Goal: Task Accomplishment & Management: Use online tool/utility

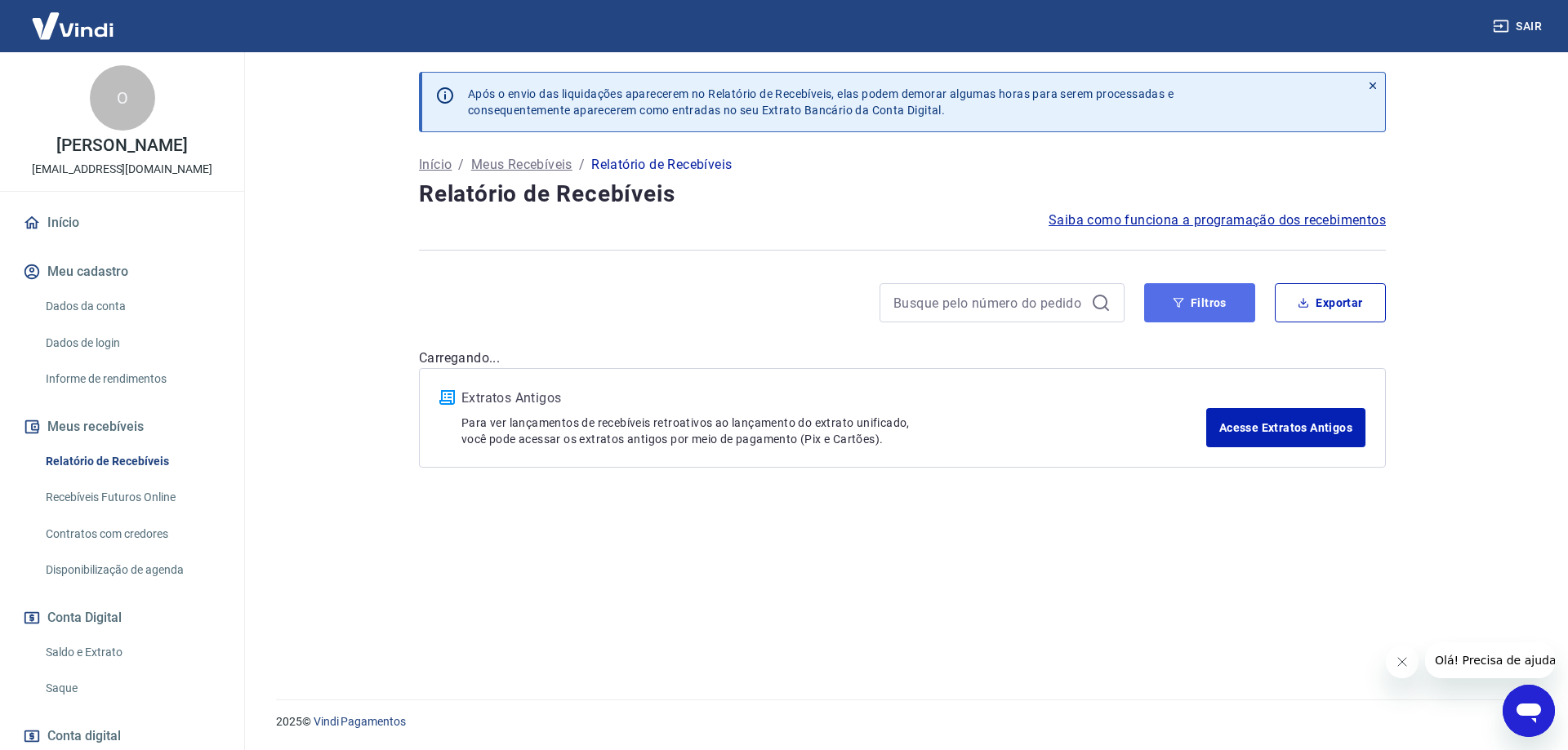
click at [1183, 304] on icon "button" at bounding box center [1178, 302] width 12 height 12
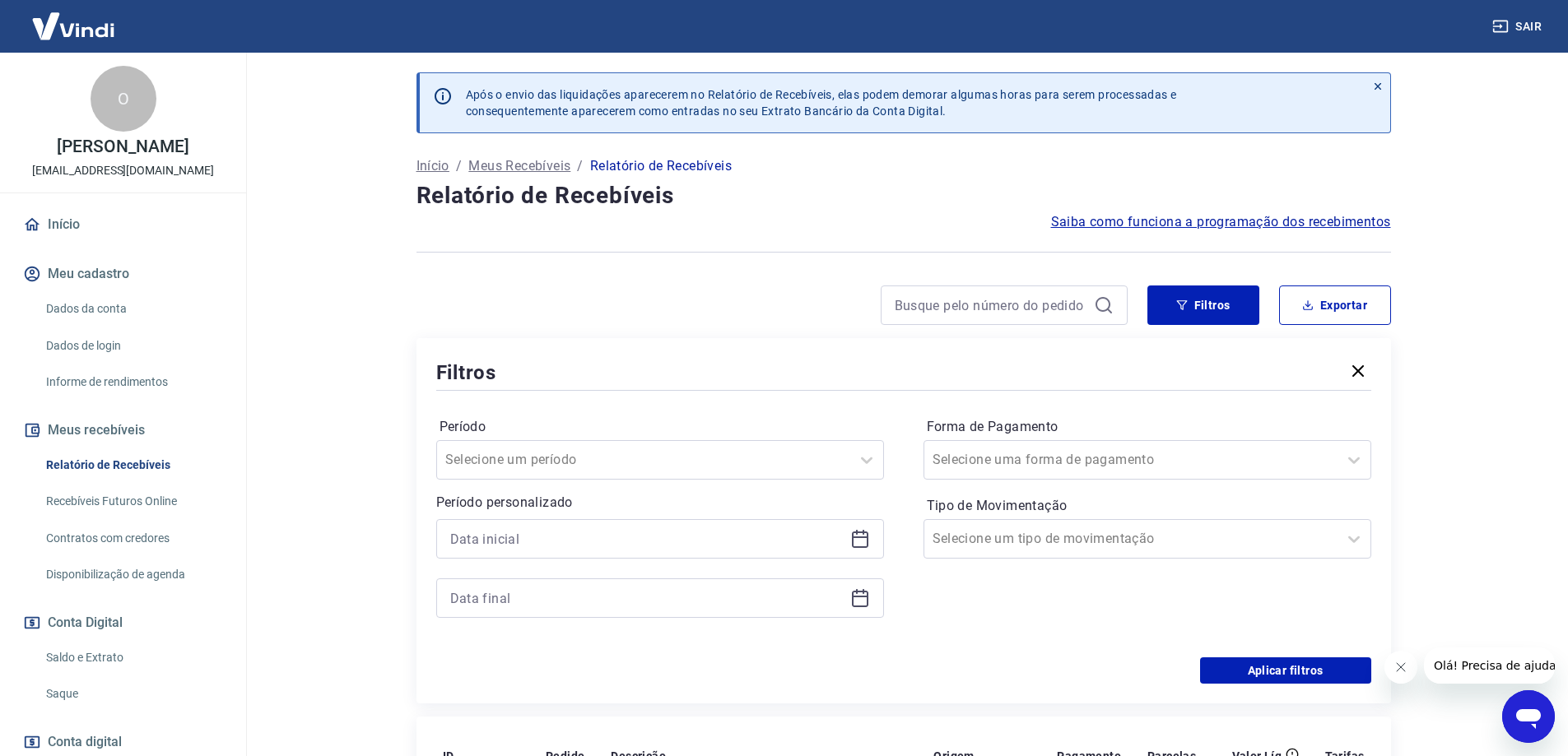
click at [867, 538] on icon at bounding box center [860, 538] width 17 height 2
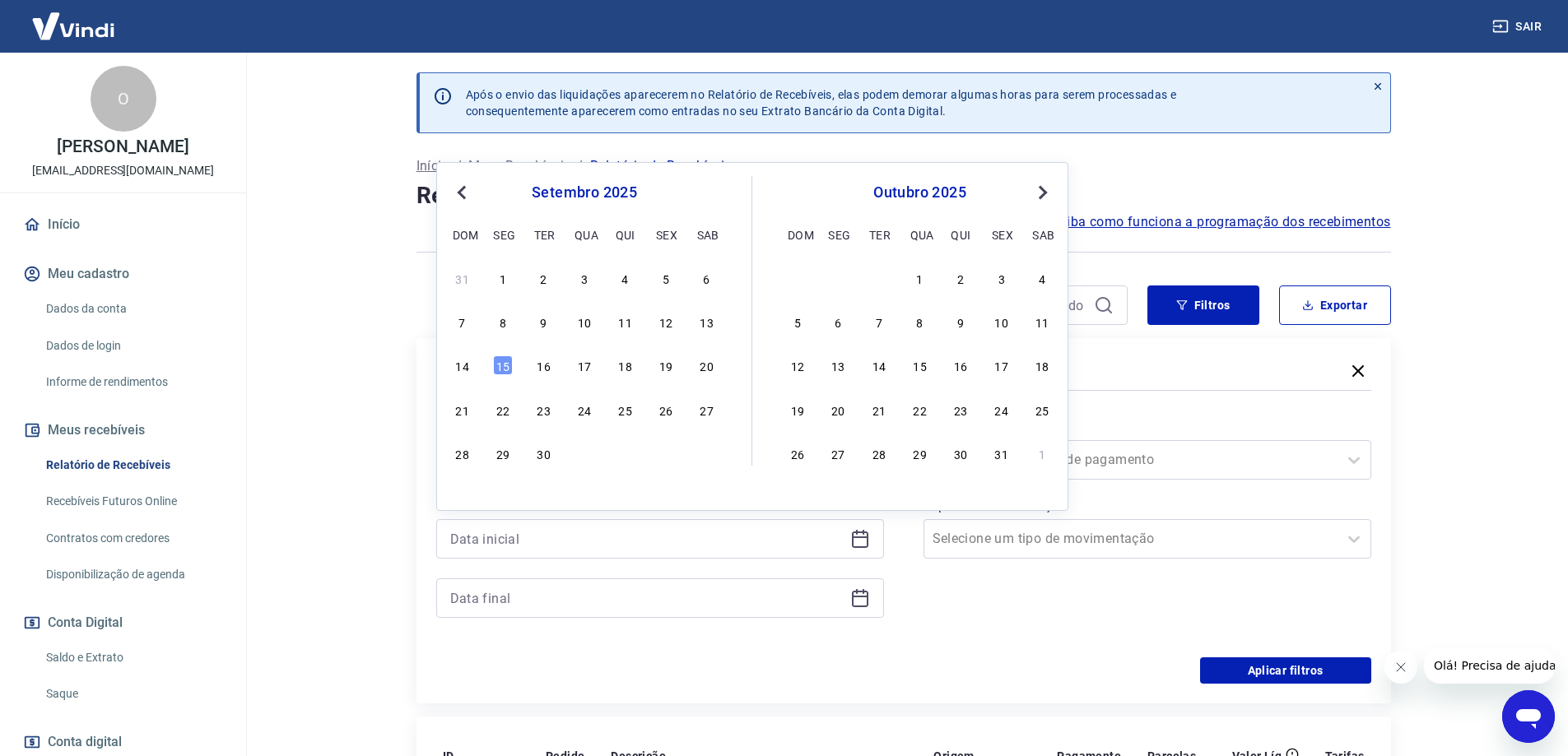
click at [464, 195] on span "Previous Month" at bounding box center [464, 192] width 0 height 19
click at [618, 450] on div "28" at bounding box center [626, 453] width 20 height 20
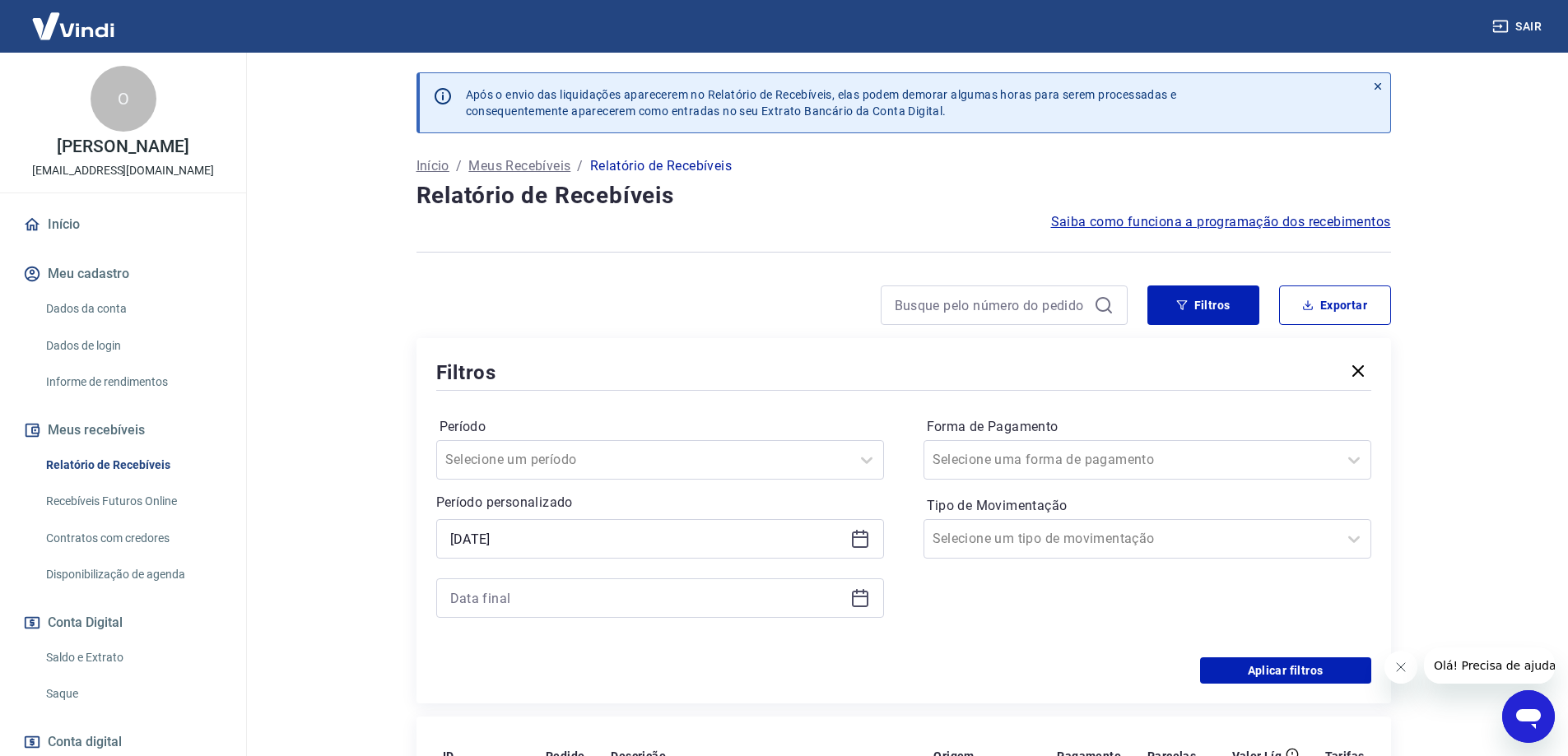
type input "[DATE]"
click at [865, 603] on icon at bounding box center [860, 598] width 20 height 20
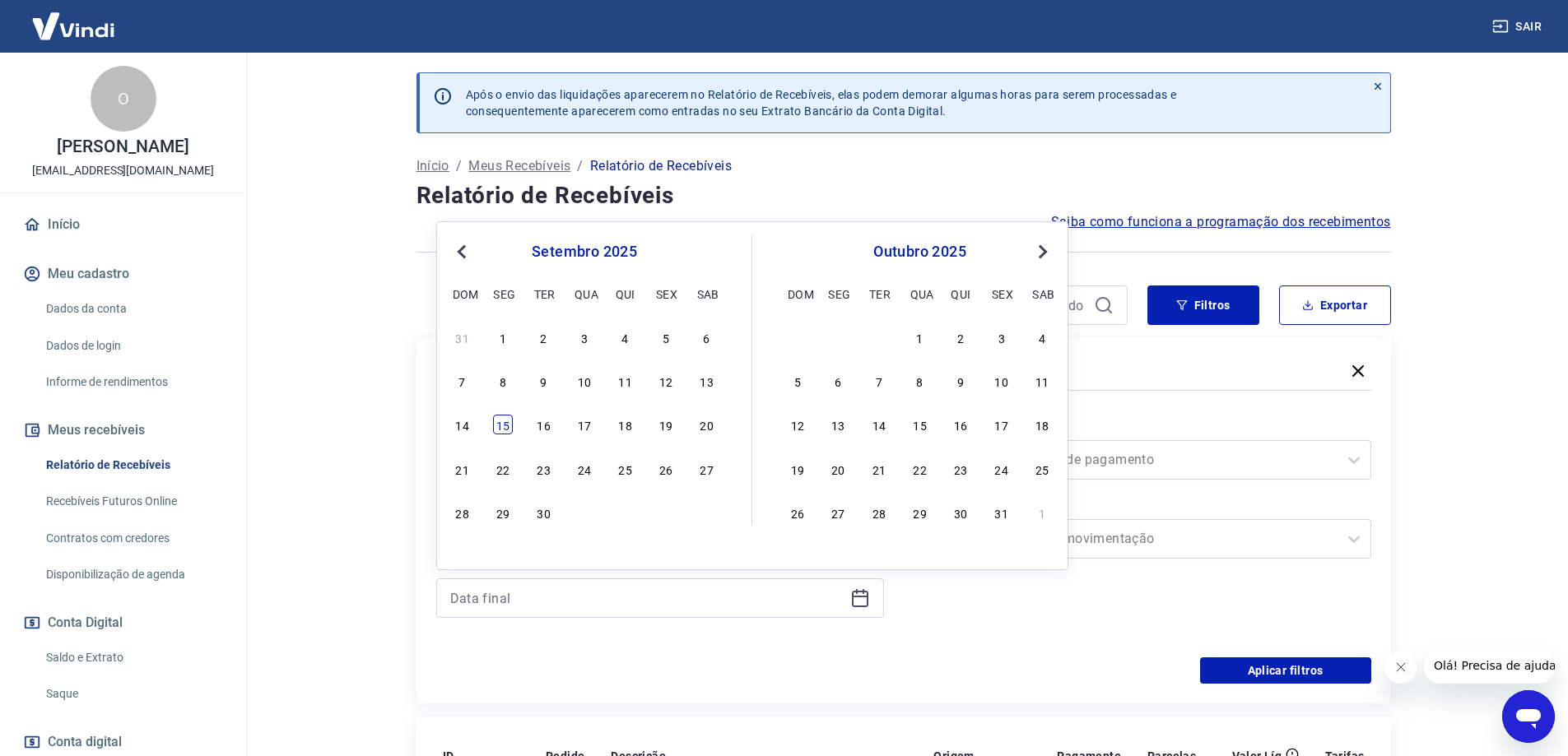
click at [507, 427] on div "15" at bounding box center [503, 425] width 20 height 20
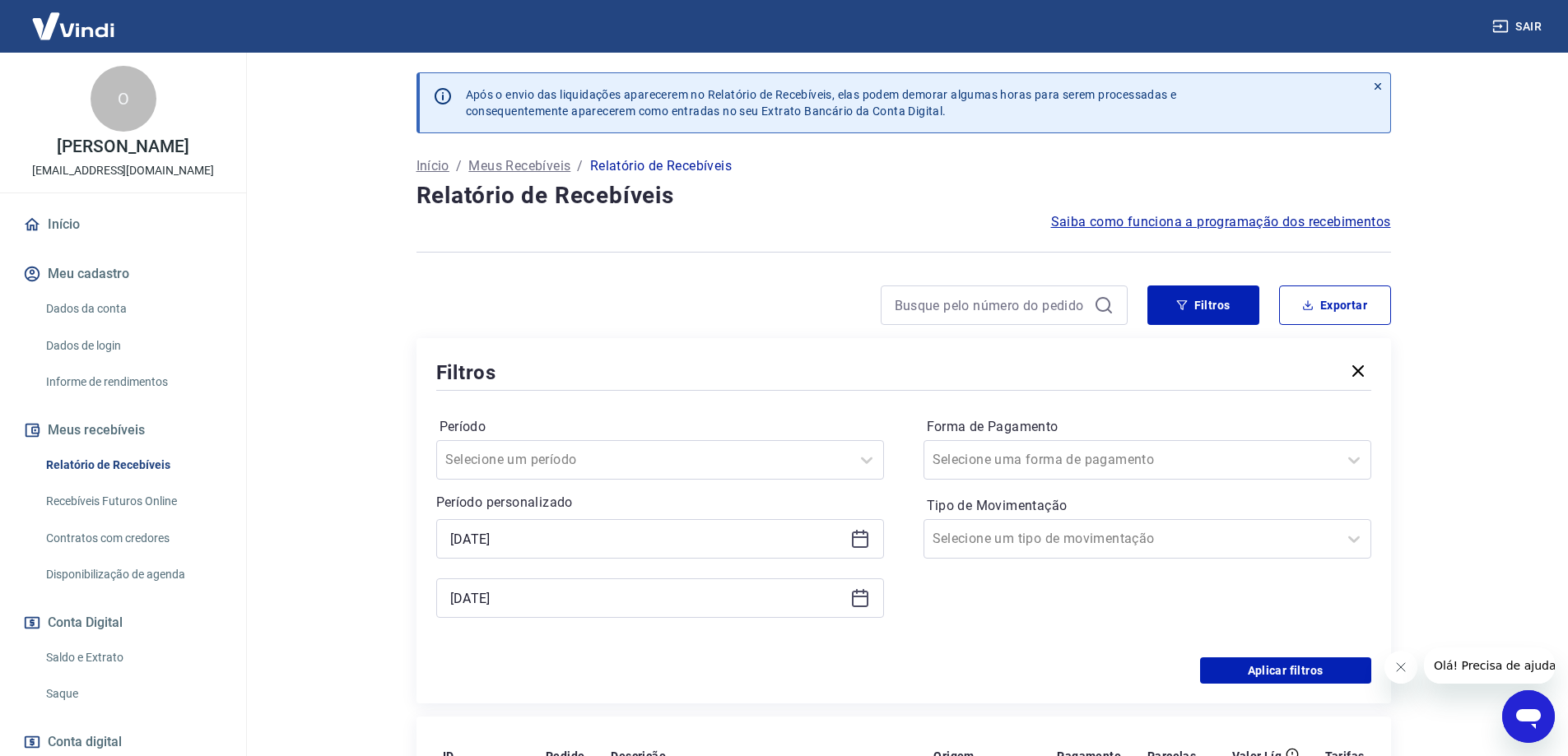
type input "[DATE]"
click at [1265, 673] on button "Aplicar filtros" at bounding box center [1285, 671] width 172 height 27
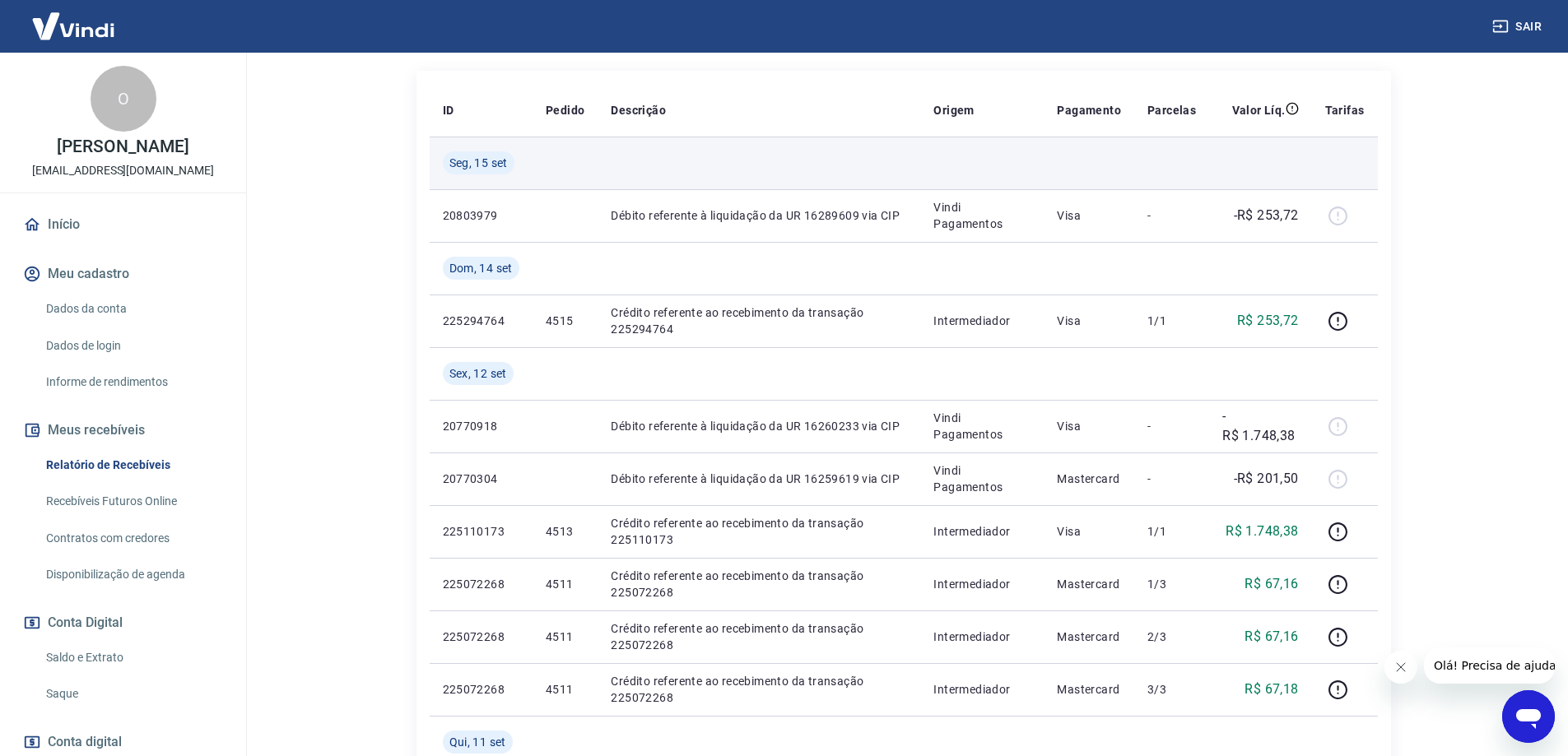
scroll to position [83, 0]
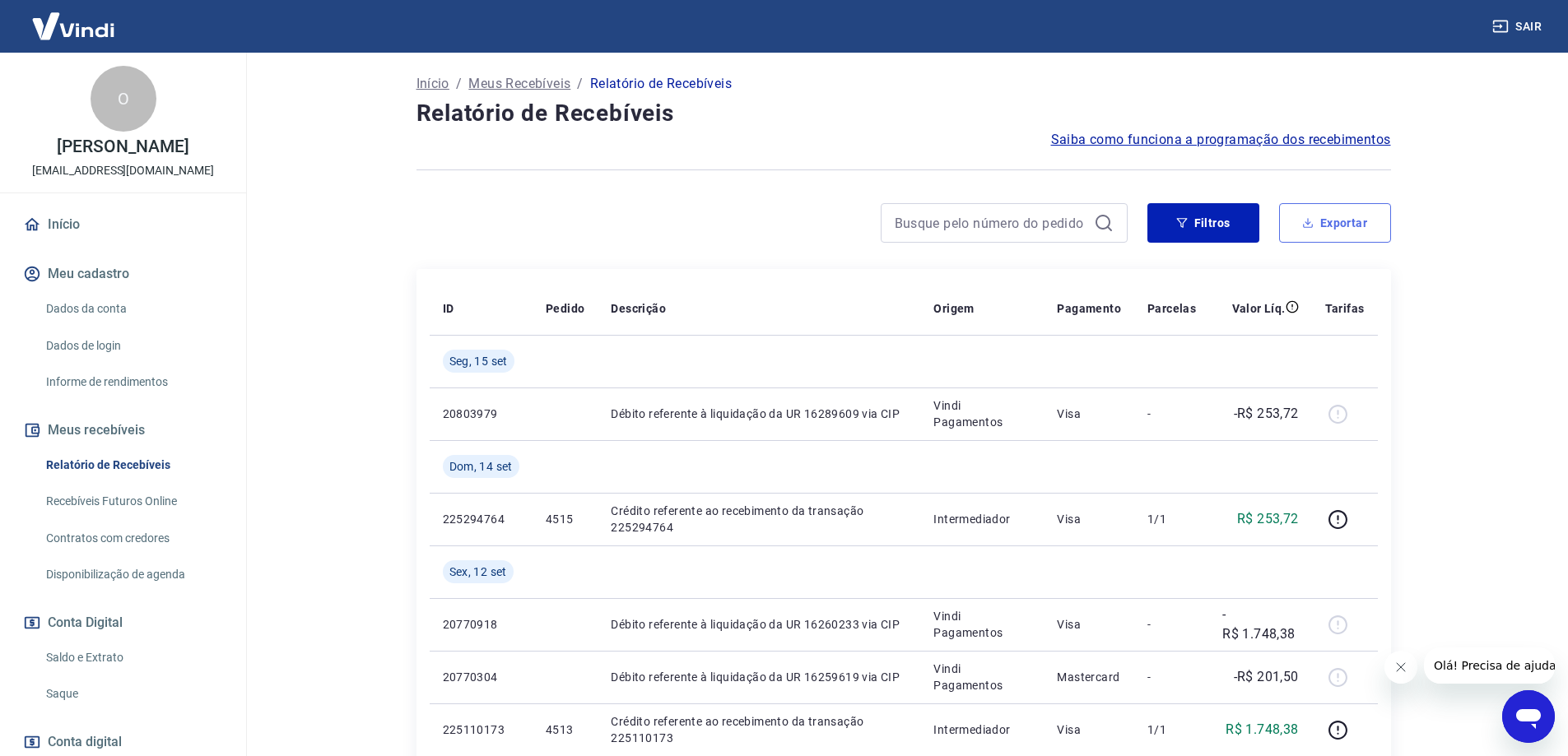
click at [1339, 213] on button "Exportar" at bounding box center [1336, 222] width 112 height 39
type input "[DATE]"
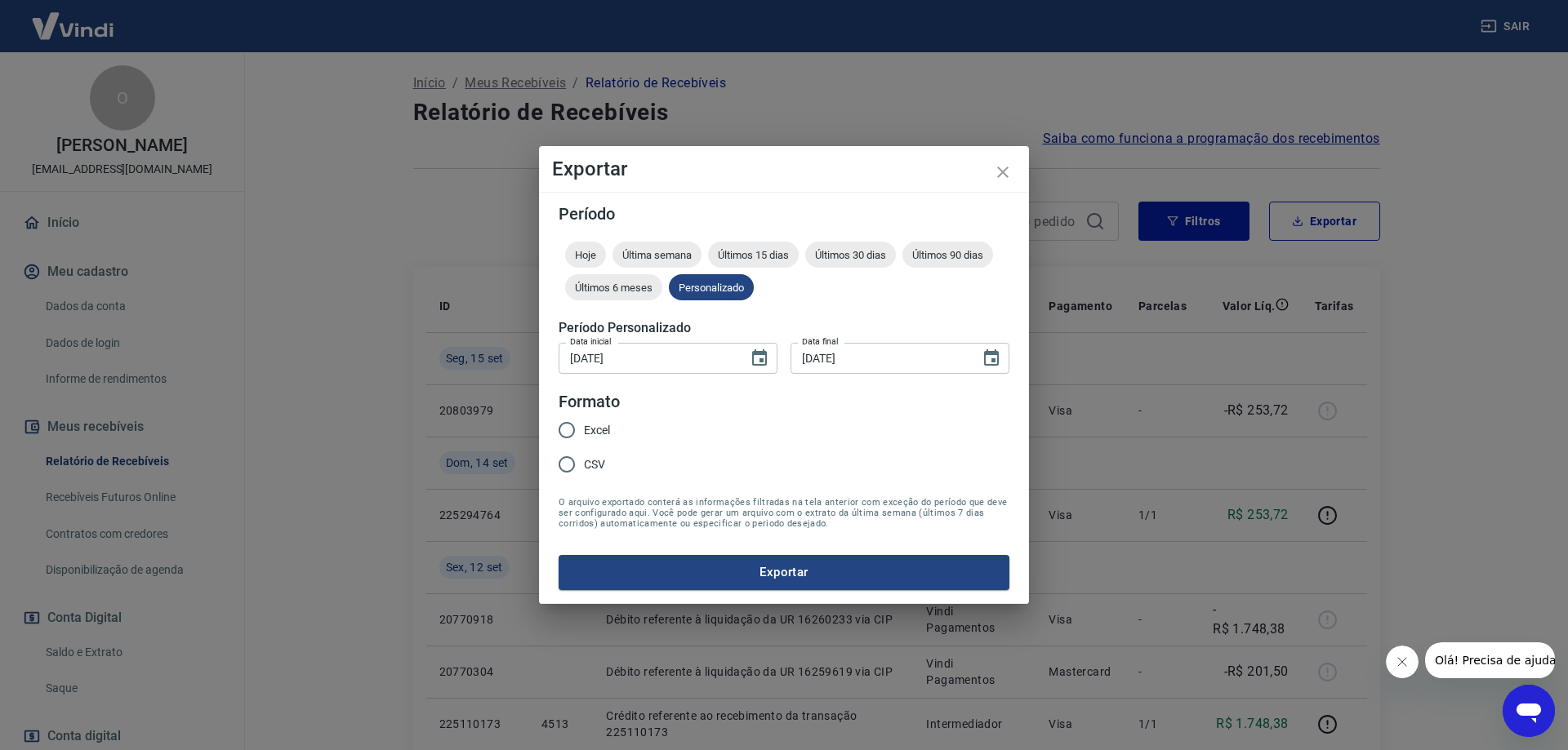
click at [565, 427] on input "Excel" at bounding box center [567, 431] width 35 height 35
radio input "true"
click at [798, 570] on button "Exportar" at bounding box center [783, 573] width 451 height 35
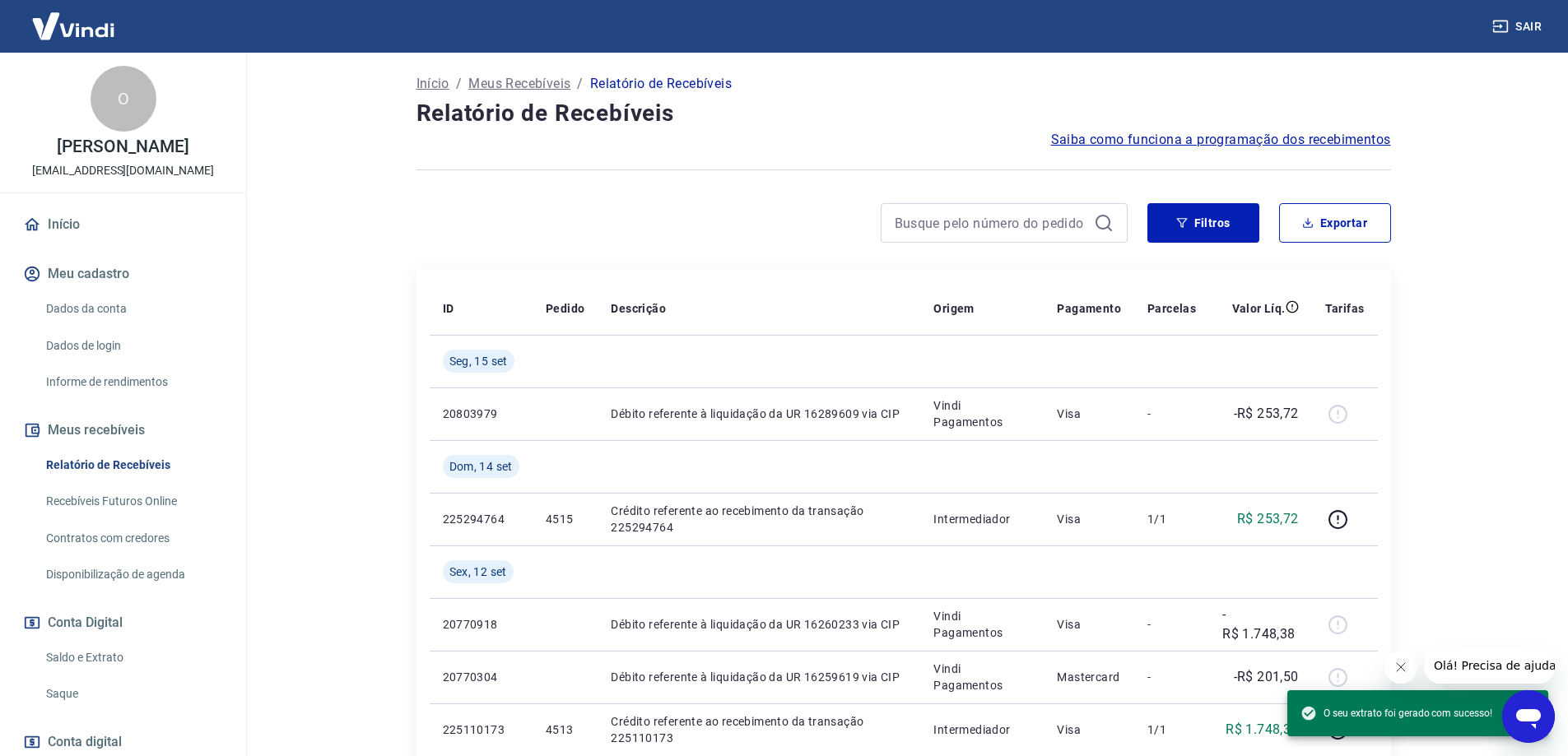
click at [848, 129] on h4 "Relatório de Recebíveis" at bounding box center [904, 114] width 975 height 33
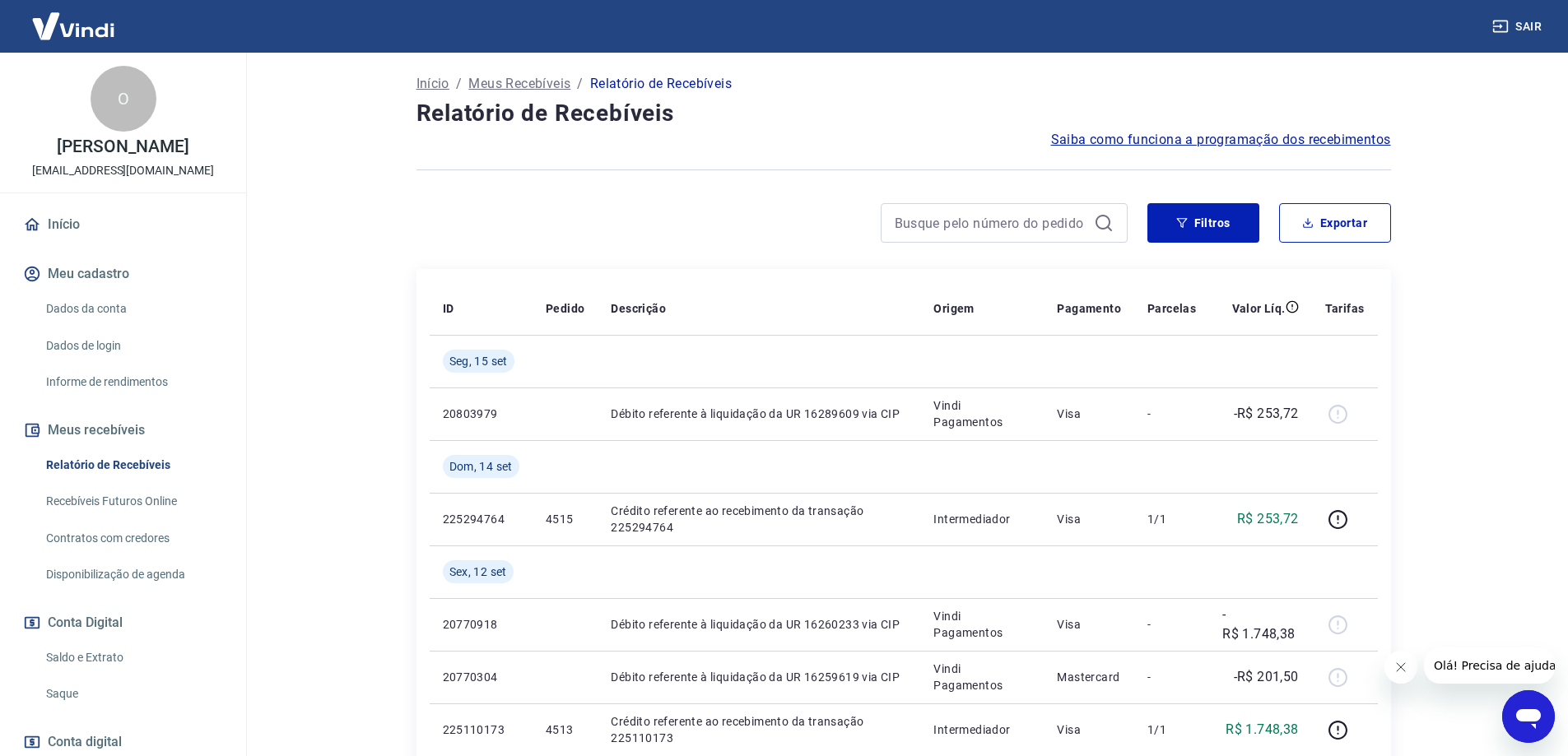
click at [1532, 23] on button "Sair" at bounding box center [1518, 27] width 60 height 30
